Goal: Task Accomplishment & Management: Use online tool/utility

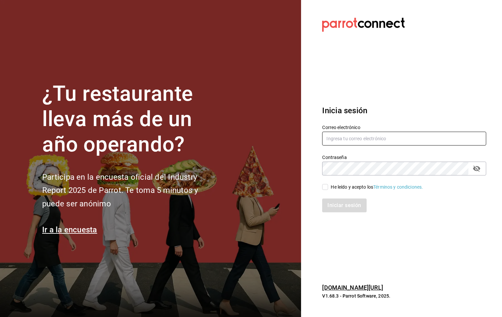
type input "[PERSON_NAME][EMAIL_ADDRESS][PERSON_NAME][DOMAIN_NAME]"
click at [324, 191] on div "Iniciar sesión" at bounding box center [400, 202] width 172 height 22
click at [327, 190] on input "He leído y acepto los Términos y condiciones." at bounding box center [325, 187] width 6 height 6
checkbox input "true"
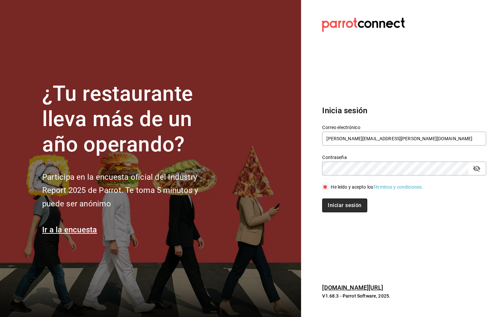
click at [341, 207] on button "Iniciar sesión" at bounding box center [344, 206] width 45 height 14
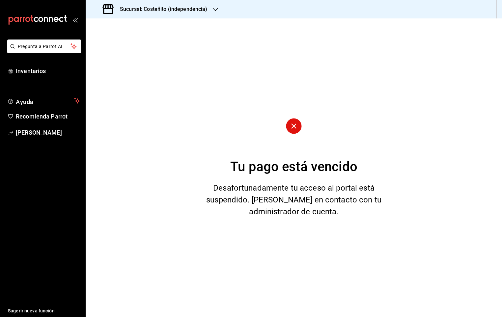
click at [141, 6] on h3 "Sucursal: Costeñito (independencia)" at bounding box center [161, 9] width 93 height 8
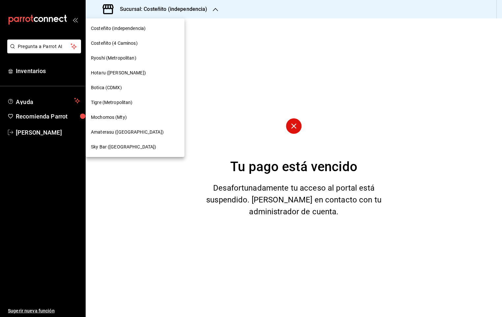
click at [116, 116] on span "Mochomos (Mty)" at bounding box center [109, 117] width 36 height 7
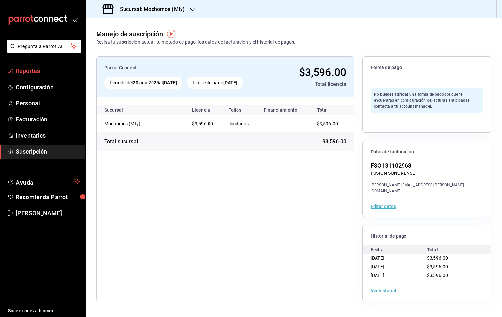
click at [17, 71] on span "Reportes" at bounding box center [48, 71] width 64 height 9
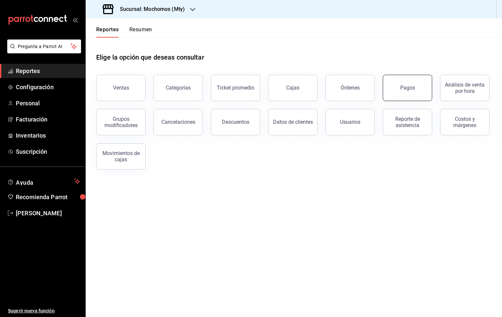
click at [385, 77] on div "Pagos" at bounding box center [403, 84] width 57 height 34
click at [398, 90] on button "Pagos" at bounding box center [407, 88] width 49 height 26
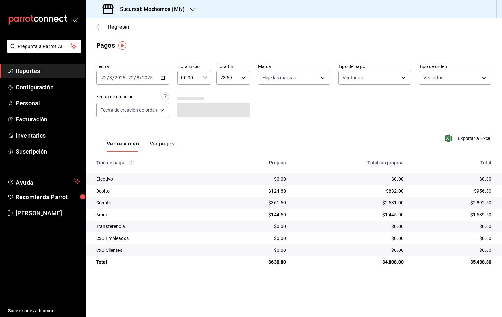
click at [164, 80] on div "[DATE] [DATE] - [DATE] [DATE]" at bounding box center [132, 78] width 73 height 14
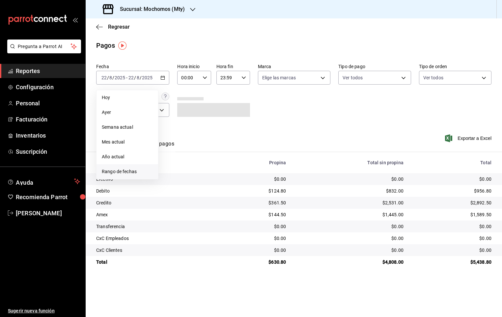
click at [142, 168] on span "Rango de fechas" at bounding box center [127, 171] width 51 height 7
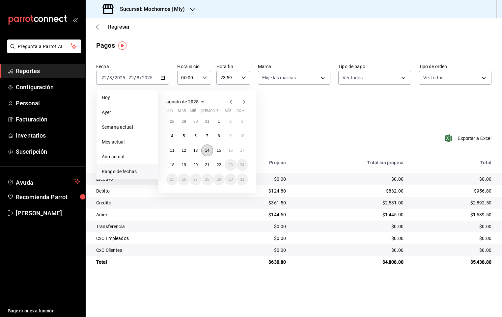
click at [207, 153] on abbr "14" at bounding box center [207, 150] width 4 height 5
click at [219, 153] on button "15" at bounding box center [219, 151] width 12 height 12
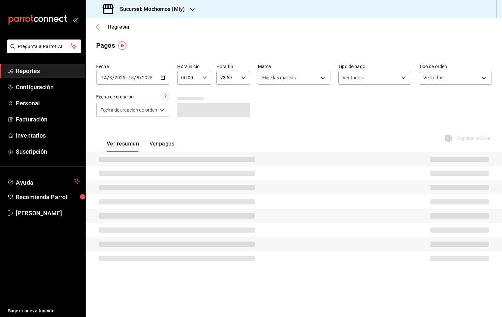
click at [205, 76] on icon "button" at bounding box center [205, 77] width 5 height 5
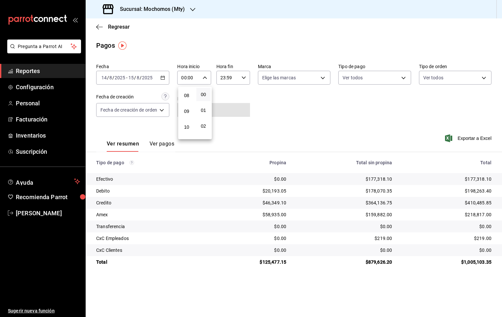
scroll to position [99, 0]
click at [187, 86] on div at bounding box center [251, 158] width 502 height 317
click at [209, 81] on div "00:00 Hora inicio" at bounding box center [194, 78] width 34 height 14
click at [187, 124] on span "05" at bounding box center [187, 124] width 6 height 5
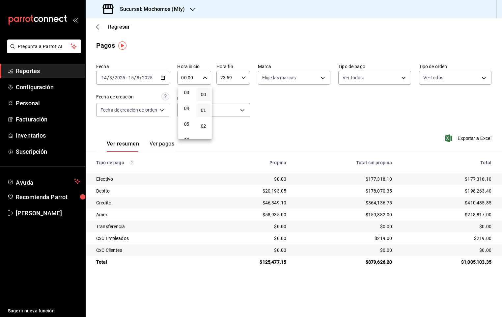
type input "05:00"
click at [246, 77] on div at bounding box center [251, 158] width 502 height 317
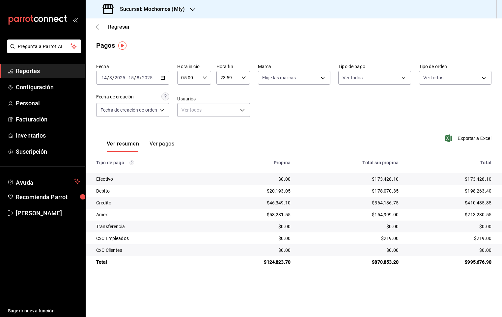
click at [246, 77] on icon "button" at bounding box center [244, 77] width 5 height 5
click at [223, 100] on span "05" at bounding box center [226, 102] width 6 height 5
type input "05:59"
click at [270, 113] on div at bounding box center [251, 158] width 502 height 317
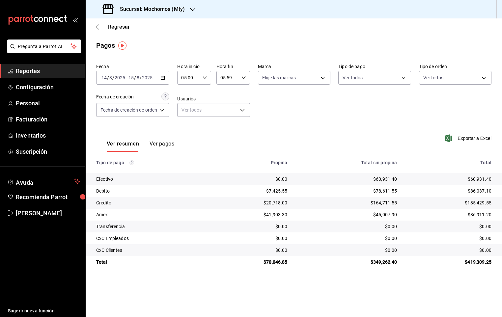
click at [170, 146] on button "Ver pagos" at bounding box center [162, 146] width 25 height 11
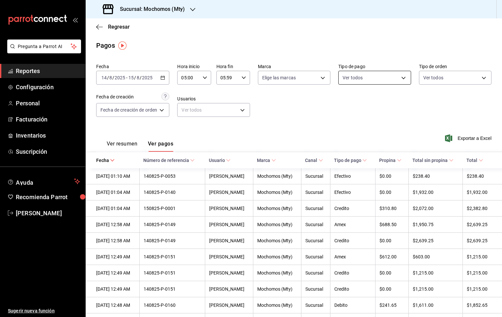
click at [392, 74] on body "Pregunta a Parrot AI Reportes Configuración Personal Facturación Inventarios Su…" at bounding box center [251, 158] width 502 height 317
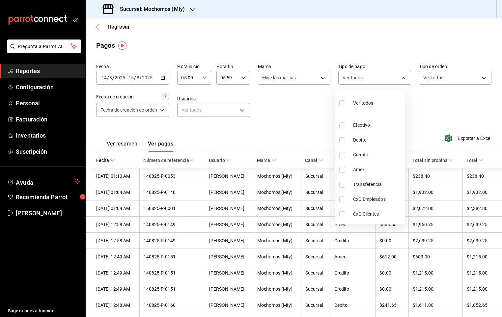
click at [342, 141] on input "checkbox" at bounding box center [343, 140] width 6 height 6
checkbox input "true"
type input "d03641d5-ff17-4467-b345-8877881ec869"
click at [342, 155] on input "checkbox" at bounding box center [343, 155] width 6 height 6
checkbox input "true"
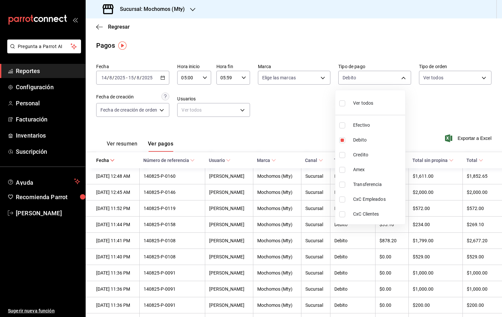
type input "d03641d5-ff17-4467-b345-8877881ec869,27dfd721-b533-4c25-93ab-4cf6311fb237"
click at [470, 159] on div at bounding box center [251, 158] width 502 height 317
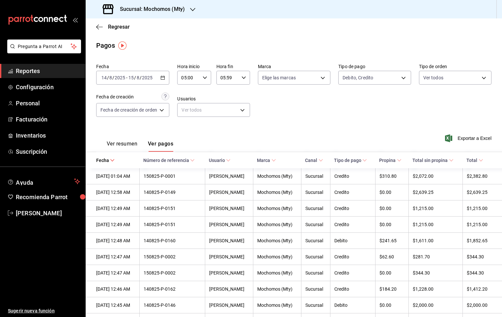
click at [469, 163] on span "Total" at bounding box center [475, 160] width 16 height 5
click at [476, 161] on icon at bounding box center [478, 160] width 5 height 5
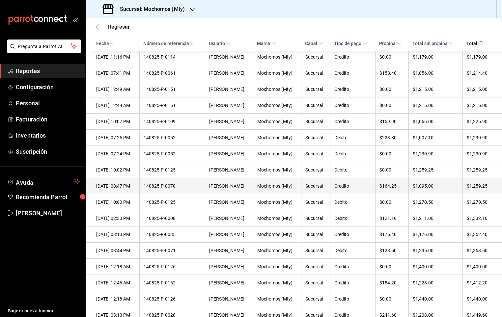
scroll to position [850, 0]
